Goal: Transaction & Acquisition: Purchase product/service

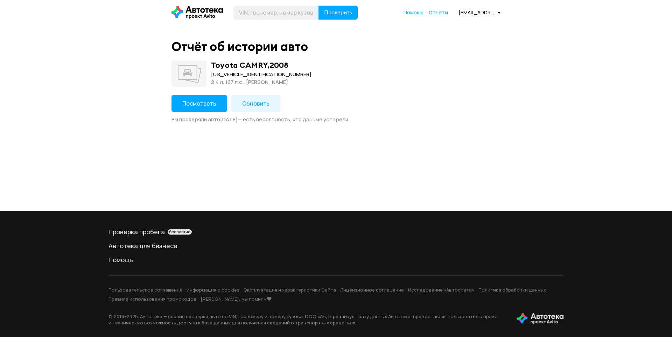
click at [204, 109] on button "Посмотреть" at bounding box center [199, 103] width 56 height 17
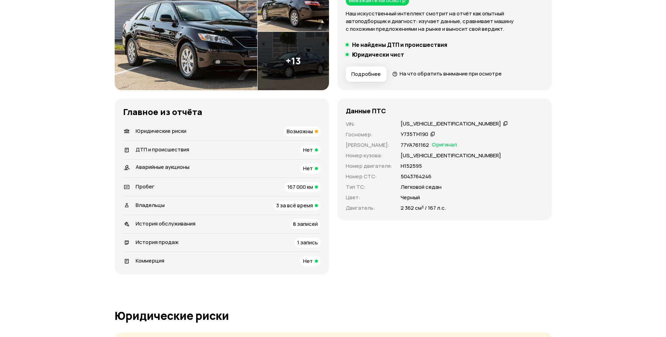
scroll to position [140, 0]
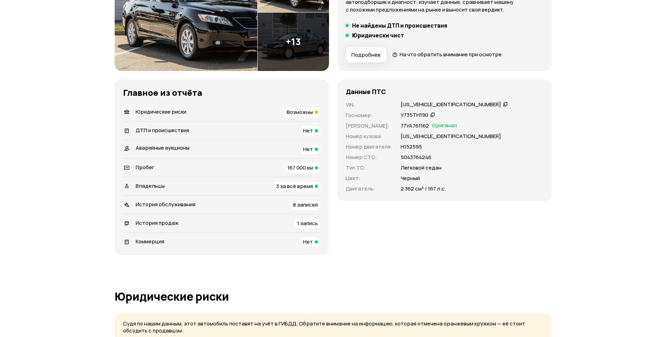
click at [305, 114] on span "Возможны" at bounding box center [300, 111] width 26 height 7
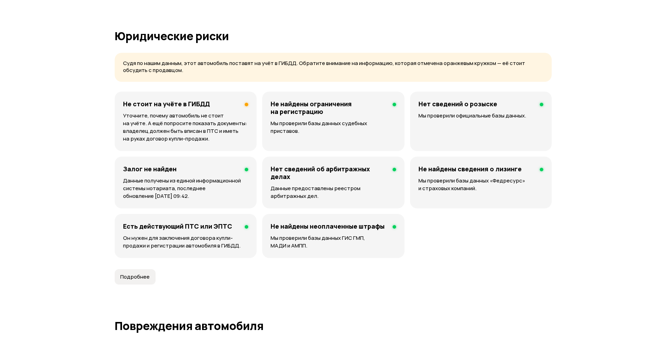
scroll to position [430, 0]
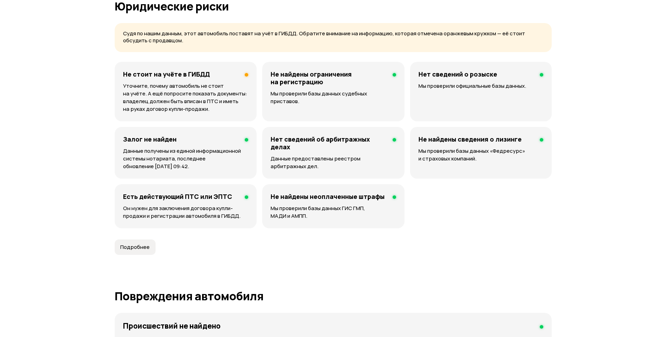
click at [549, 242] on article "Юридические риски Судя по нашим данным, этот автомобиль поставят на учёт в ГИБД…" at bounding box center [333, 127] width 437 height 255
click at [512, 223] on div "Не стоит на учёте в ГИБДД Уточните, почему автомобиль не стоит на учёте. А ещё …" at bounding box center [333, 145] width 437 height 166
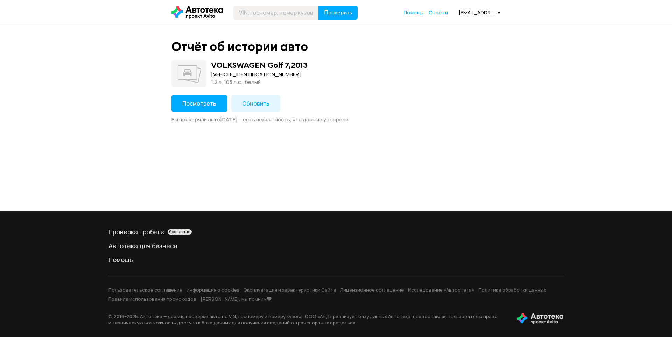
click at [219, 102] on button "Посмотреть" at bounding box center [199, 103] width 56 height 17
